Goal: Task Accomplishment & Management: Manage account settings

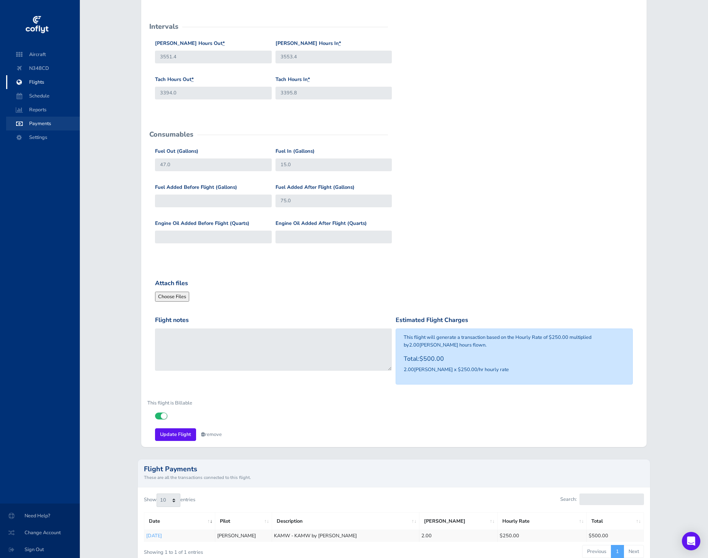
click at [41, 124] on span "Payments" at bounding box center [43, 124] width 58 height 14
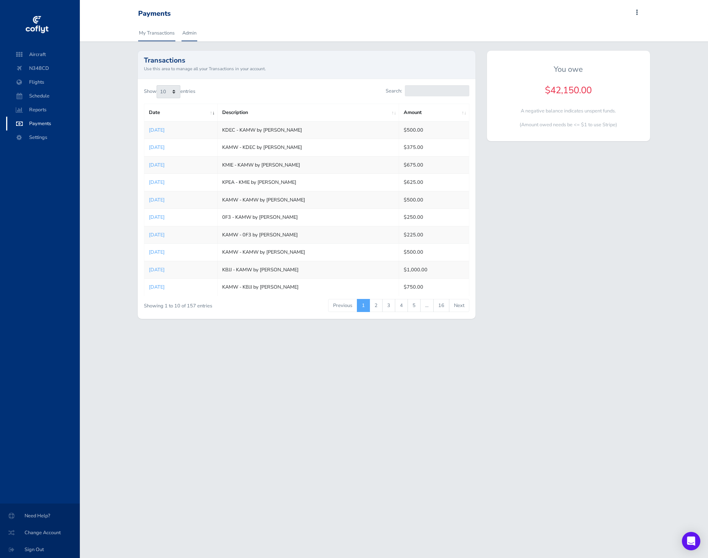
click at [190, 36] on link "Admin" at bounding box center [189, 33] width 16 height 17
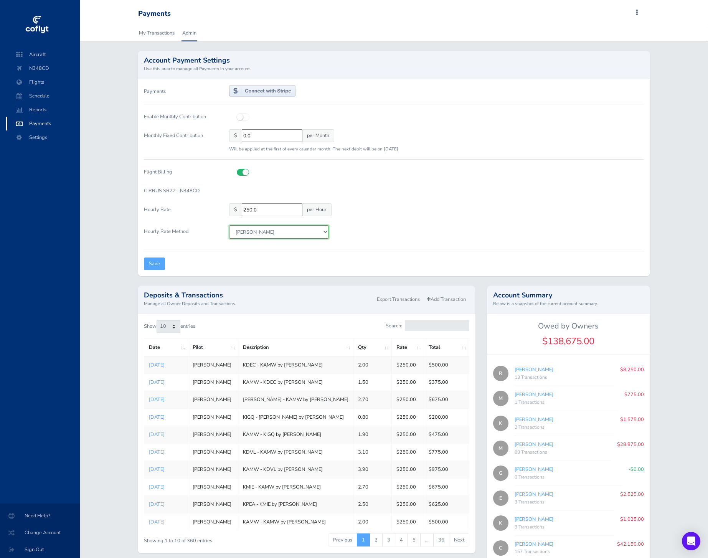
click at [315, 237] on select "Tach Hobbs" at bounding box center [279, 231] width 100 height 13
click at [317, 231] on select "Tach Hobbs" at bounding box center [279, 231] width 100 height 13
